Goal: Information Seeking & Learning: Learn about a topic

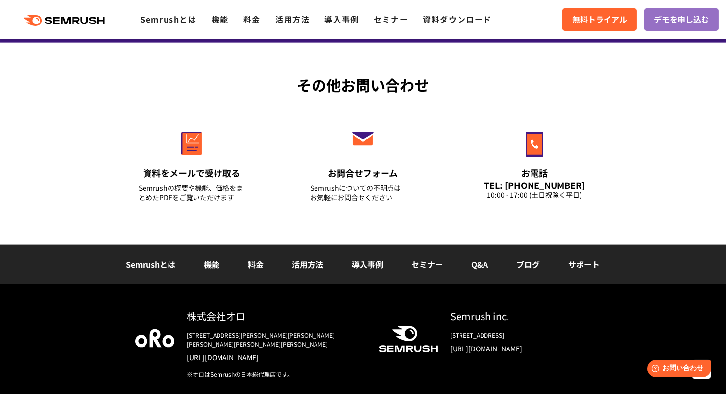
scroll to position [3478, 0]
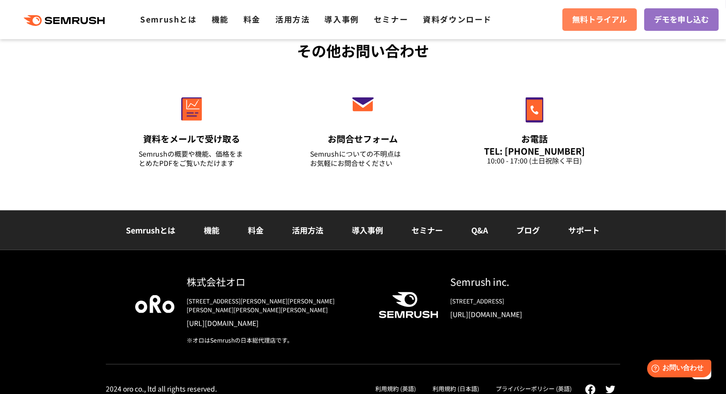
click at [609, 21] on span "無料トライアル" at bounding box center [599, 19] width 55 height 13
click at [459, 20] on link "資料ダウンロード" at bounding box center [457, 19] width 69 height 12
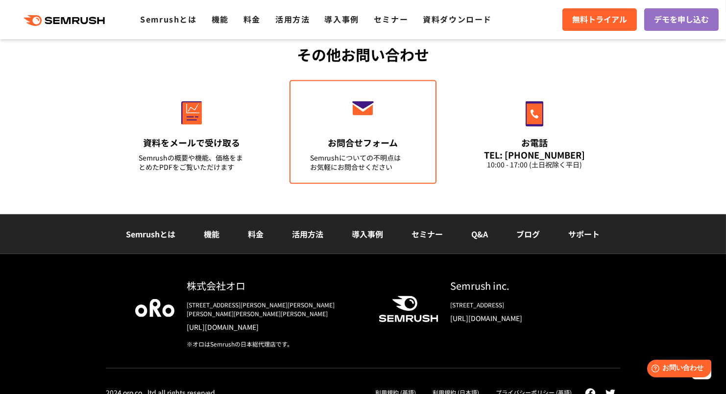
scroll to position [3380, 0]
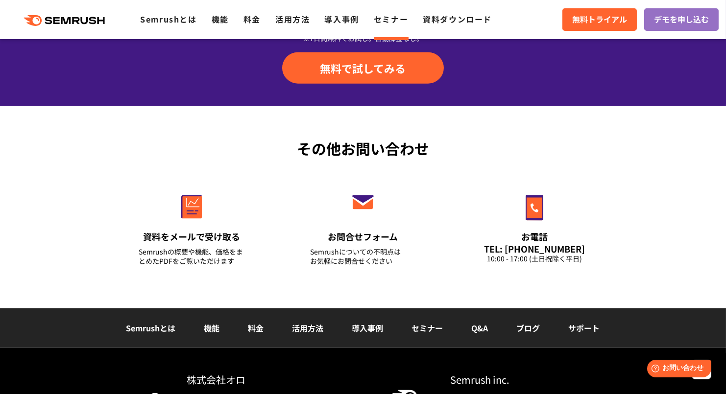
click at [387, 18] on link "セミナー" at bounding box center [391, 19] width 34 height 12
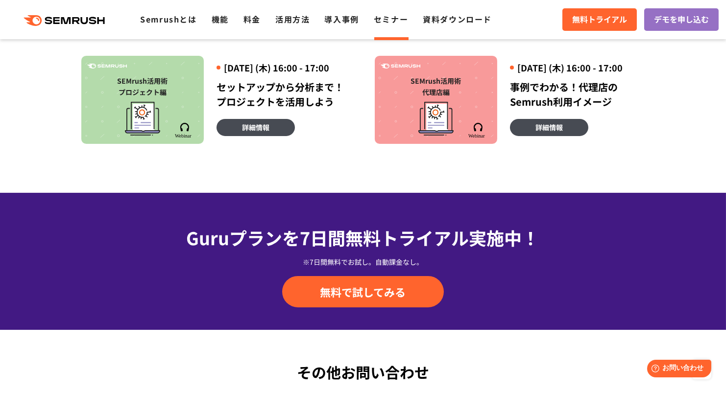
scroll to position [784, 0]
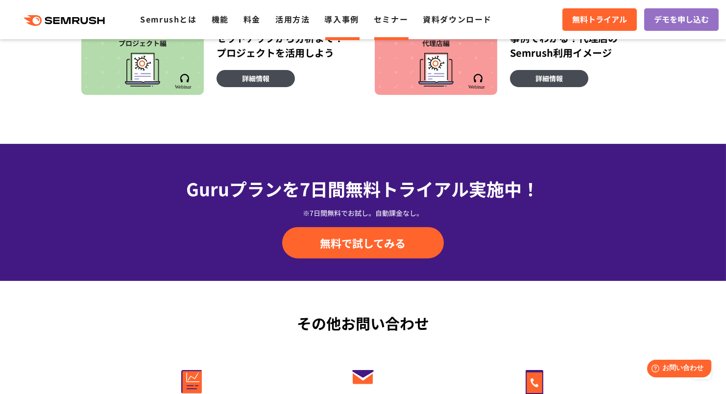
click at [350, 25] on li "導入事例" at bounding box center [342, 19] width 34 height 13
click at [290, 19] on link "活用方法" at bounding box center [292, 19] width 34 height 12
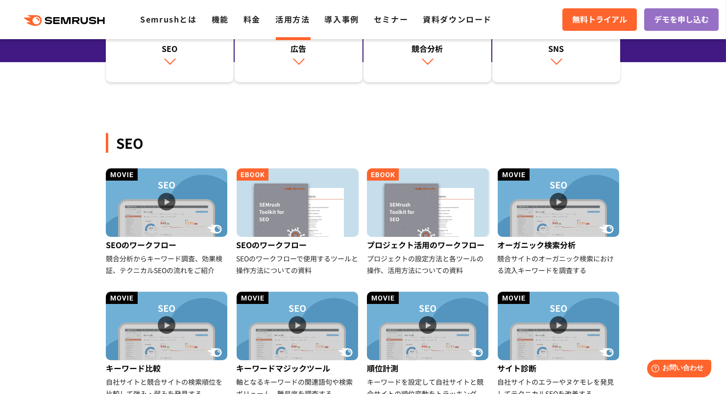
scroll to position [196, 0]
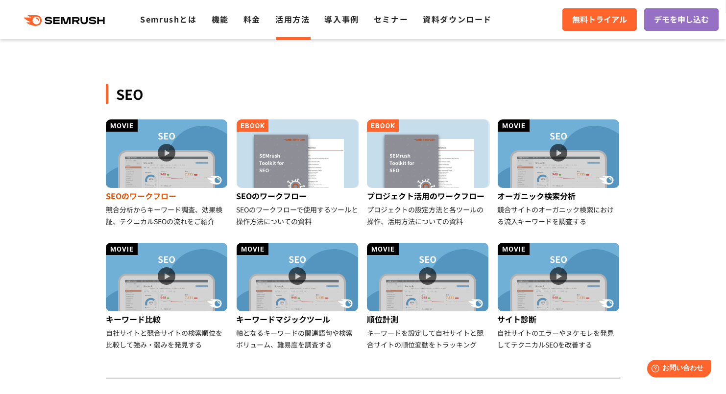
click at [164, 151] on img at bounding box center [166, 154] width 121 height 69
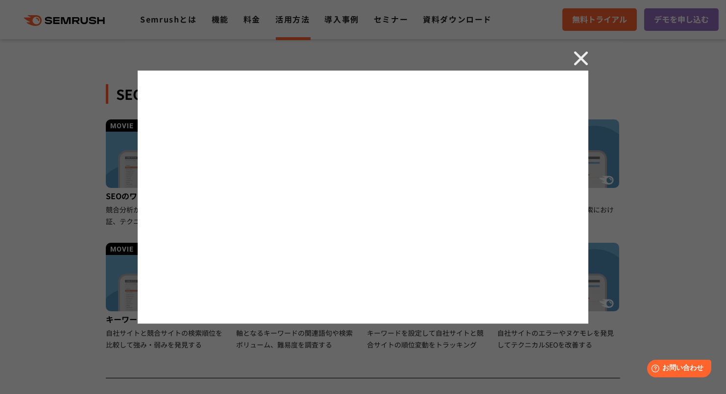
click at [578, 61] on img at bounding box center [581, 58] width 15 height 15
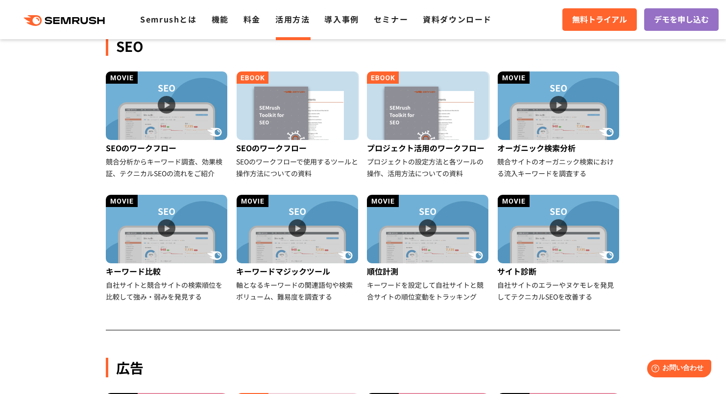
scroll to position [245, 0]
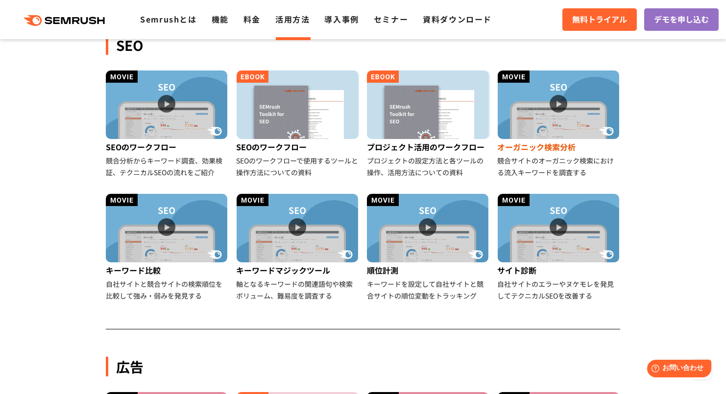
click at [544, 122] on img at bounding box center [558, 105] width 121 height 69
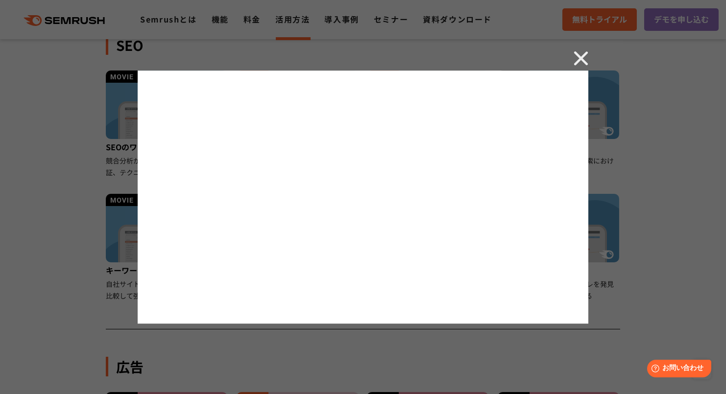
click at [579, 56] on img at bounding box center [581, 58] width 15 height 15
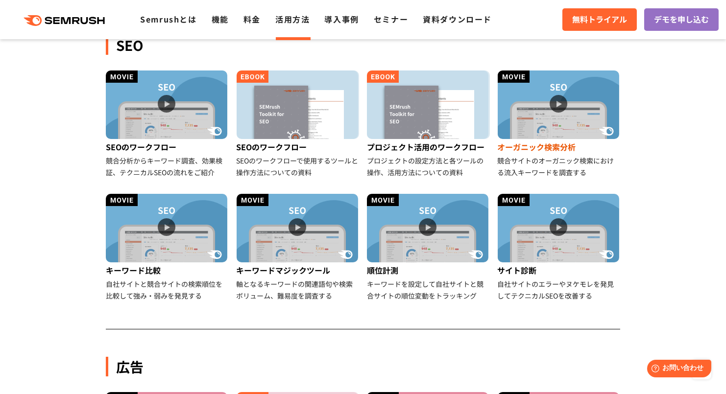
click at [561, 104] on img at bounding box center [558, 105] width 121 height 69
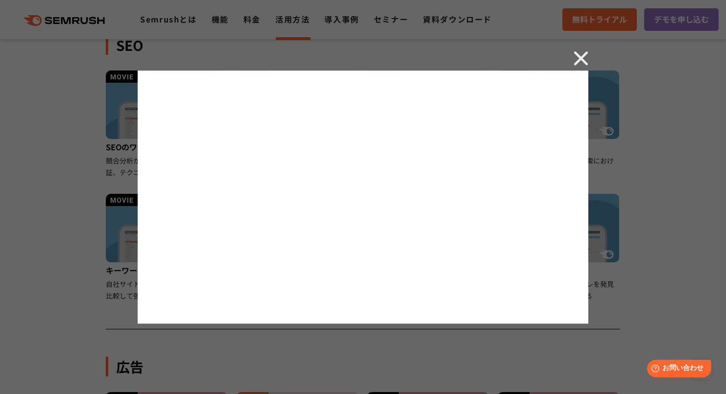
click at [581, 58] on img at bounding box center [581, 58] width 15 height 15
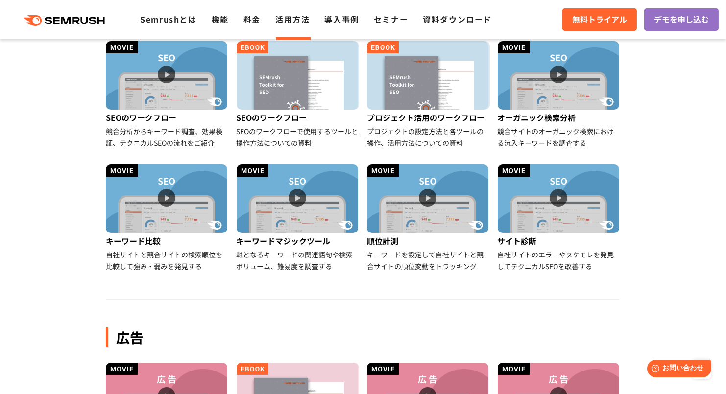
scroll to position [294, 0]
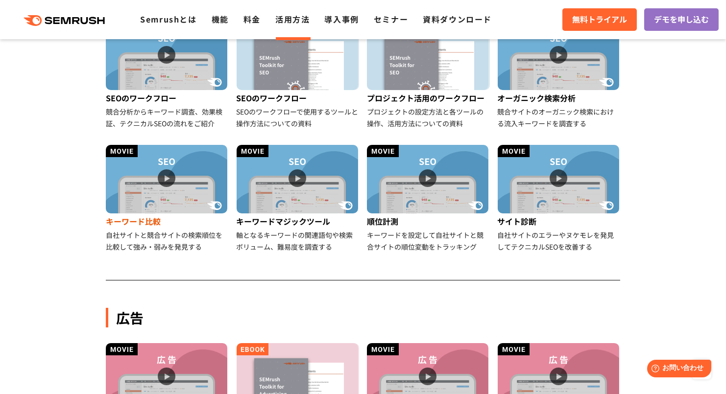
click at [163, 177] on img at bounding box center [166, 179] width 121 height 69
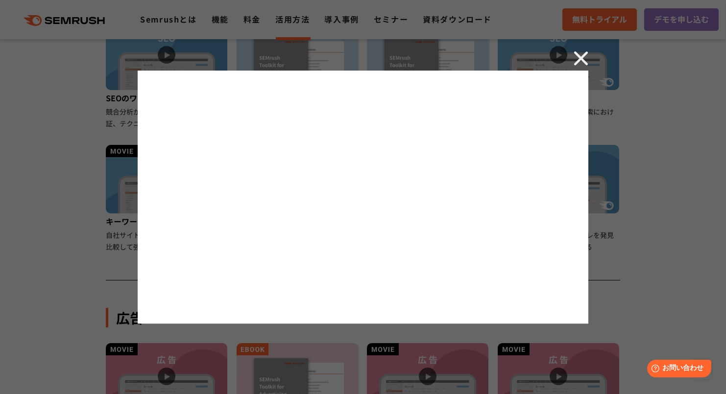
click at [580, 58] on img at bounding box center [581, 58] width 15 height 15
